Goal: Navigation & Orientation: Find specific page/section

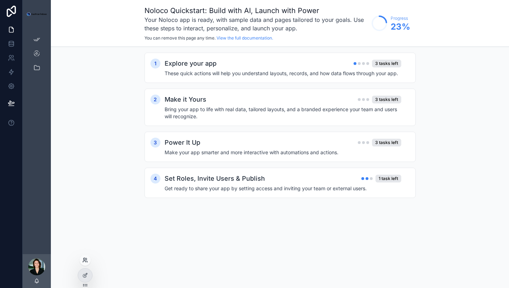
click at [86, 260] on icon at bounding box center [85, 261] width 6 height 6
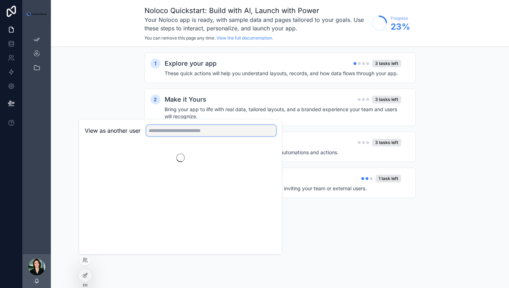
click at [164, 132] on input "text" at bounding box center [211, 130] width 130 height 11
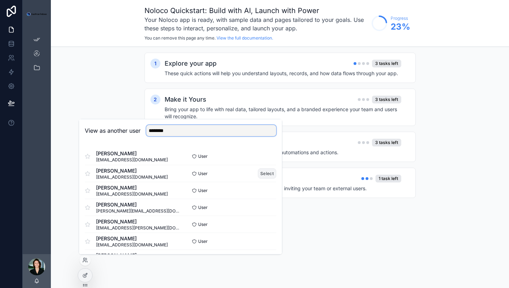
type input "********"
click at [268, 171] on button "Select" at bounding box center [267, 174] width 18 height 10
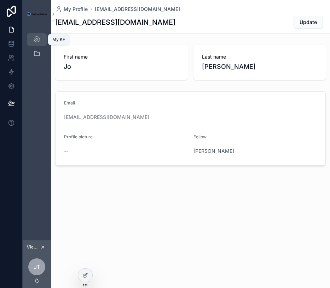
click at [37, 41] on icon "scrollable content" at bounding box center [36, 39] width 7 height 7
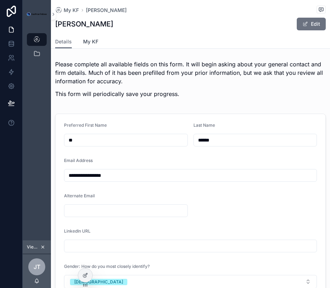
click at [85, 43] on span "My KF" at bounding box center [90, 41] width 15 height 7
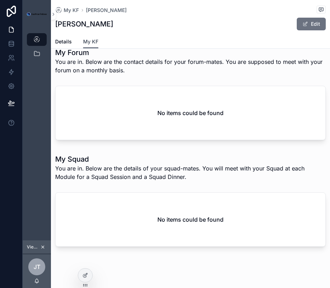
scroll to position [183, 0]
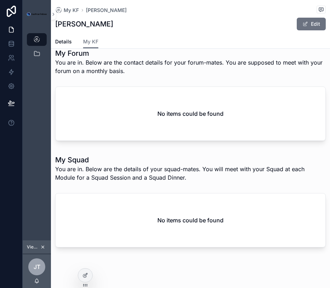
click at [177, 225] on div "No items could be found" at bounding box center [190, 221] width 270 height 54
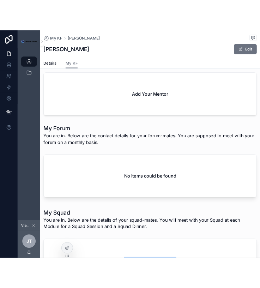
scroll to position [0, 0]
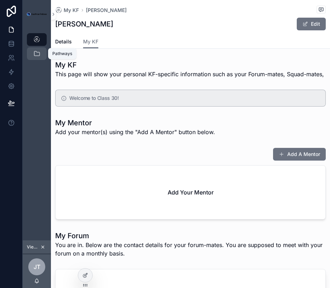
click at [38, 57] on div "Pathways" at bounding box center [36, 53] width 11 height 11
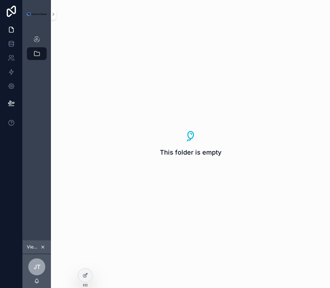
click at [92, 91] on div "This folder is empty" at bounding box center [190, 144] width 279 height 288
click at [36, 35] on div "My KF" at bounding box center [36, 39] width 11 height 11
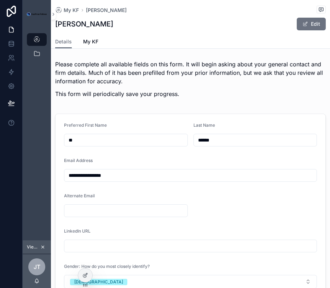
click at [135, 74] on p "Please complete all available fields on this form. It will begin asking about y…" at bounding box center [190, 72] width 270 height 25
click at [36, 55] on icon "scrollable content" at bounding box center [36, 53] width 7 height 7
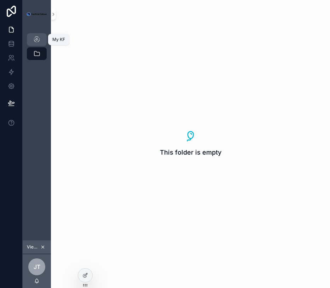
click at [31, 44] on div "My KF" at bounding box center [36, 39] width 11 height 11
